Goal: Task Accomplishment & Management: Complete application form

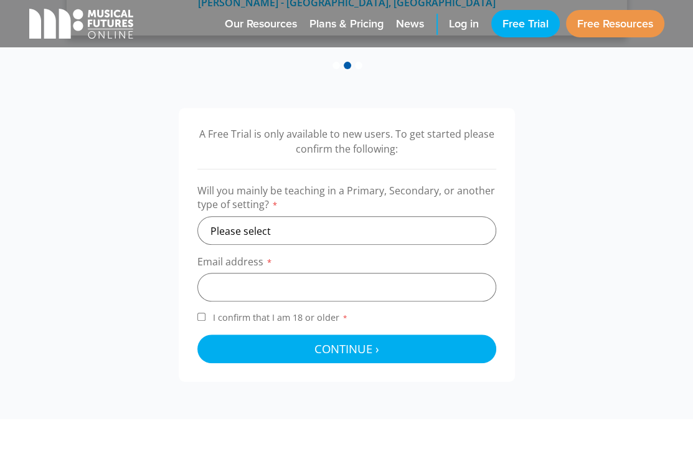
scroll to position [359, 0]
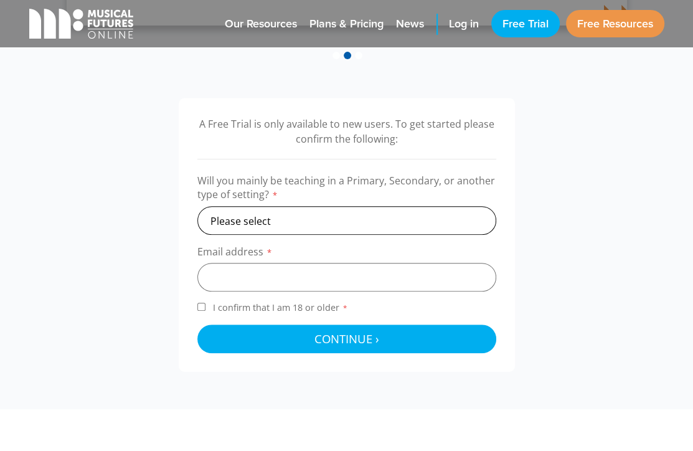
click at [323, 227] on select "Please select Primary Secondary Other" at bounding box center [346, 220] width 299 height 29
select select "other"
click at [197, 206] on select "Please select Primary Secondary Other" at bounding box center [346, 220] width 299 height 29
click at [287, 282] on input "email" at bounding box center [346, 277] width 299 height 29
type input "emma.braybrooke@dawnhouse.org.uk"
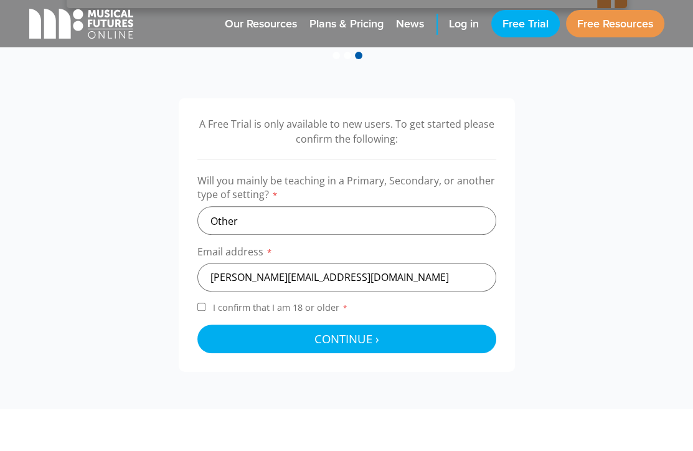
click at [202, 304] on input "I confirm that I am 18 or older *" at bounding box center [201, 307] width 8 height 8
checkbox input "true"
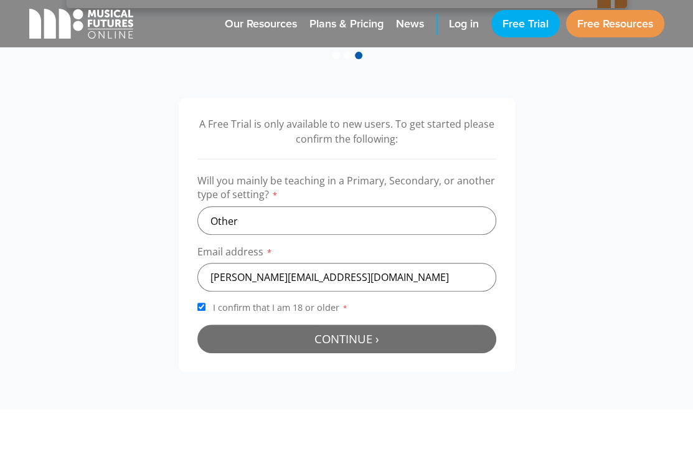
click at [316, 338] on span "Continue ›" at bounding box center [347, 339] width 65 height 16
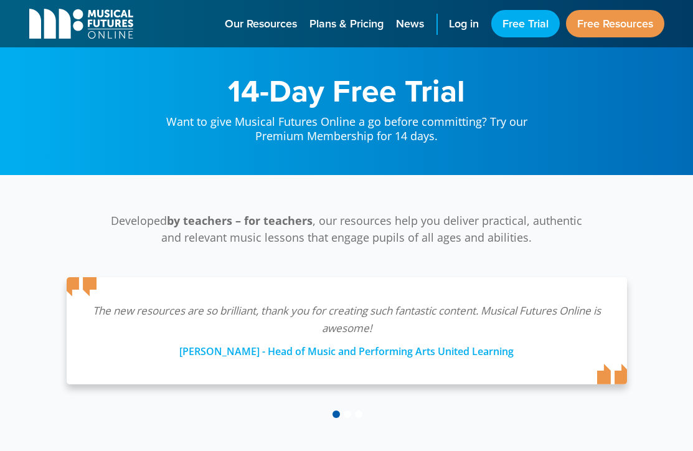
scroll to position [407, 0]
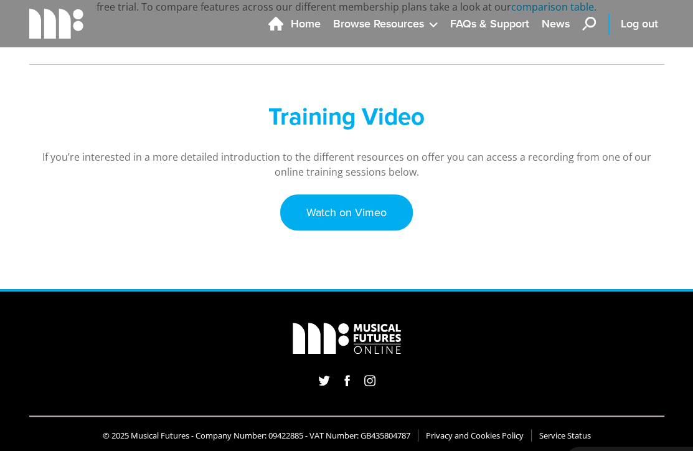
scroll to position [429, 0]
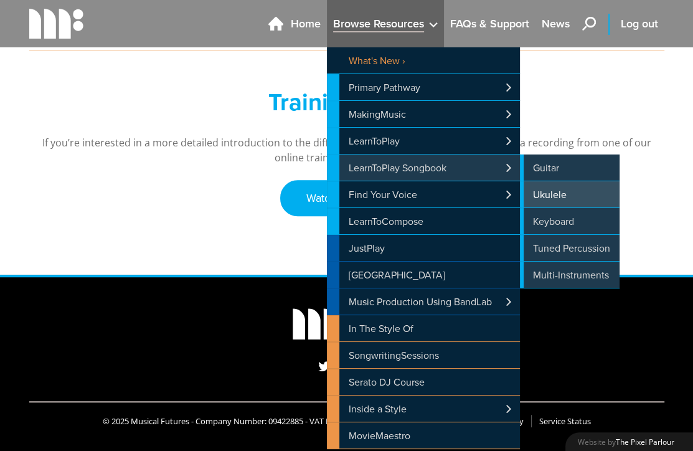
click at [549, 189] on link "Ukulele" at bounding box center [570, 194] width 100 height 26
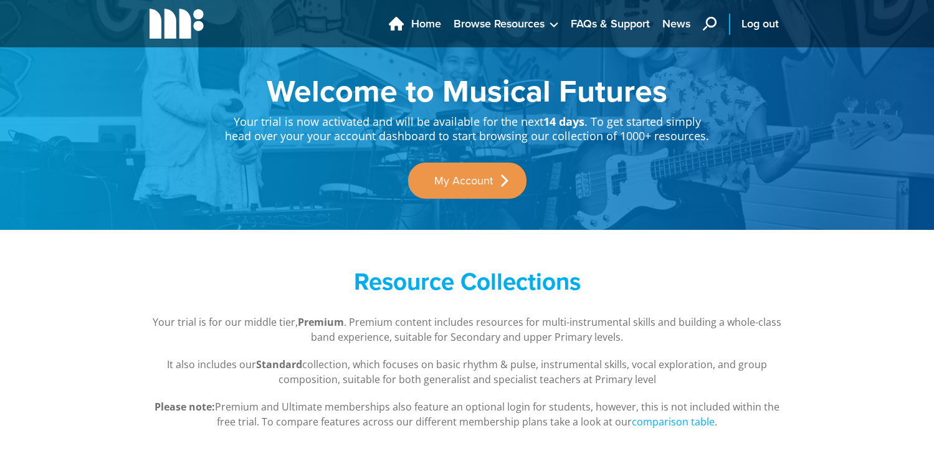
scroll to position [429, 0]
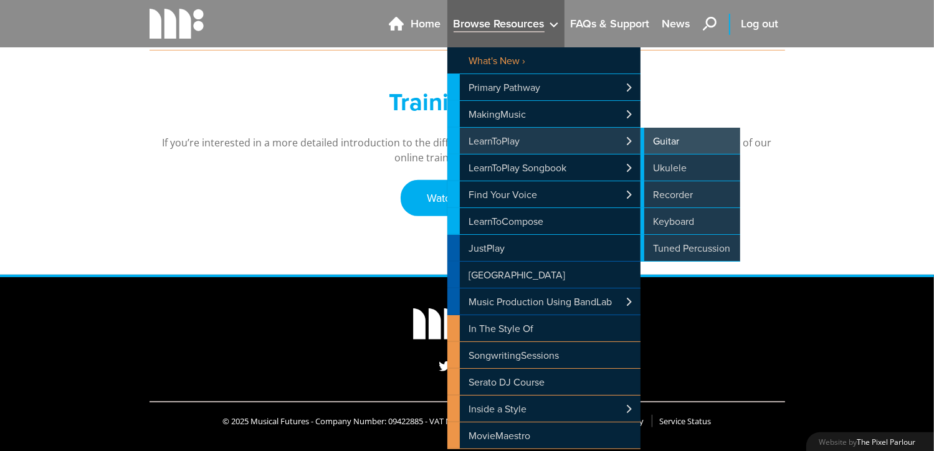
click at [686, 143] on link "Guitar" at bounding box center [690, 141] width 100 height 26
